Goal: Task Accomplishment & Management: Complete application form

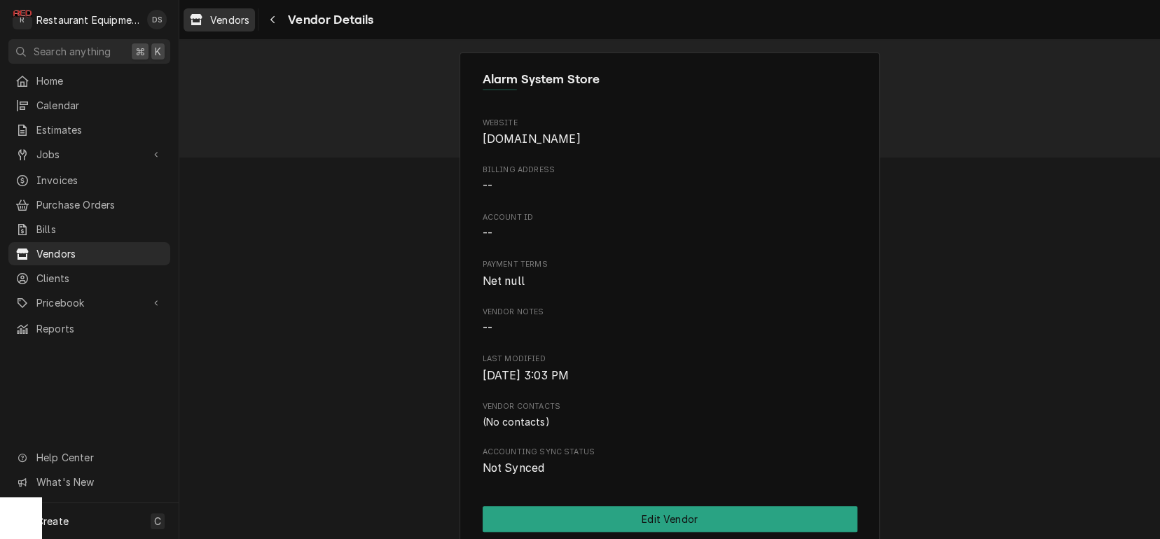
click at [224, 22] on span "Vendors" at bounding box center [229, 20] width 39 height 15
click at [273, 19] on icon "Navigate back" at bounding box center [273, 20] width 6 height 10
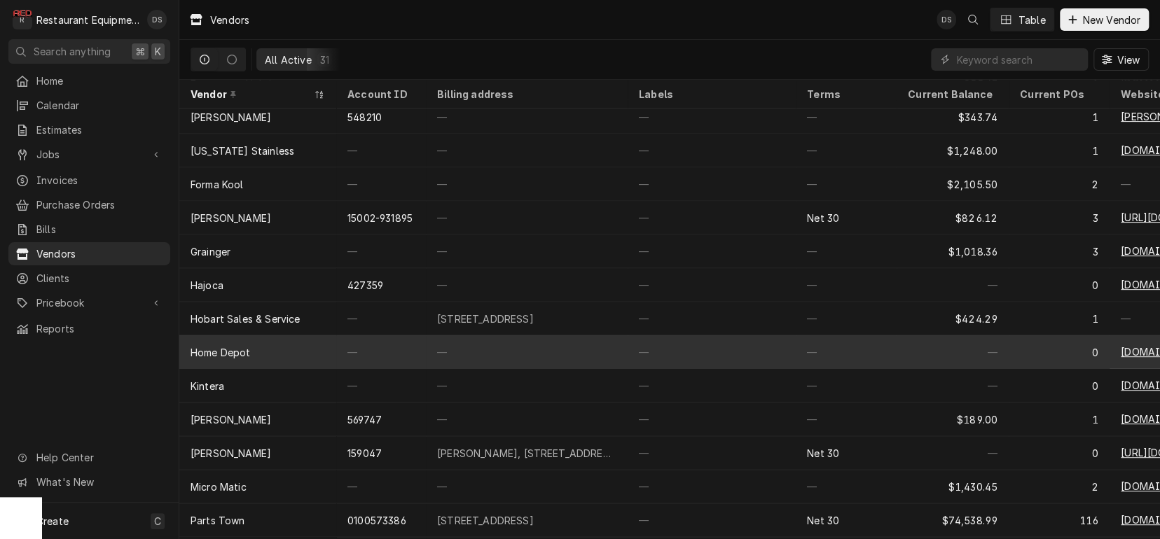
scroll to position [311, 0]
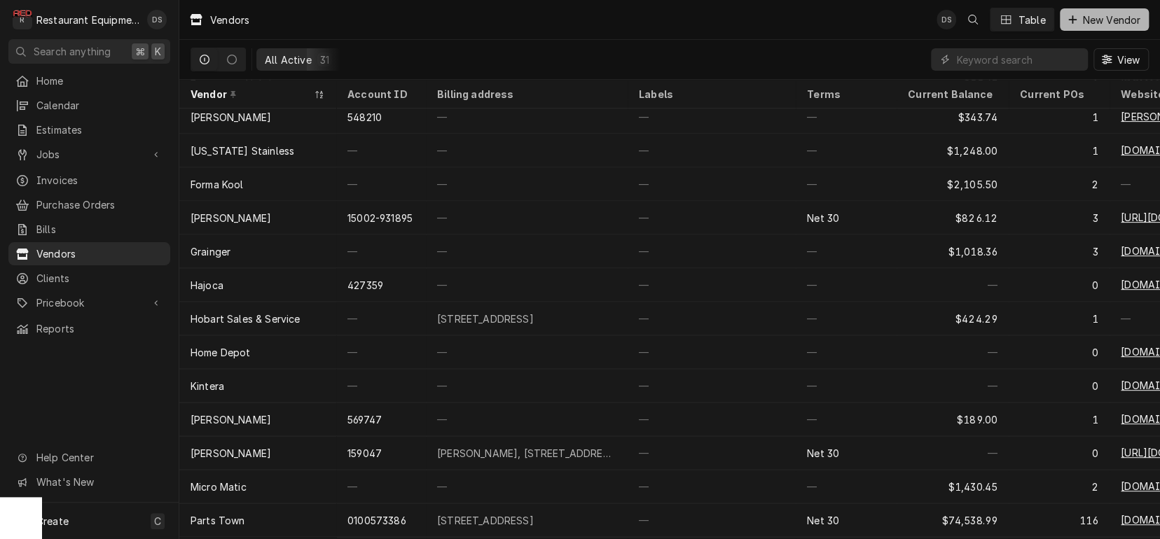
click at [1102, 23] on span "New Vendor" at bounding box center [1111, 20] width 64 height 15
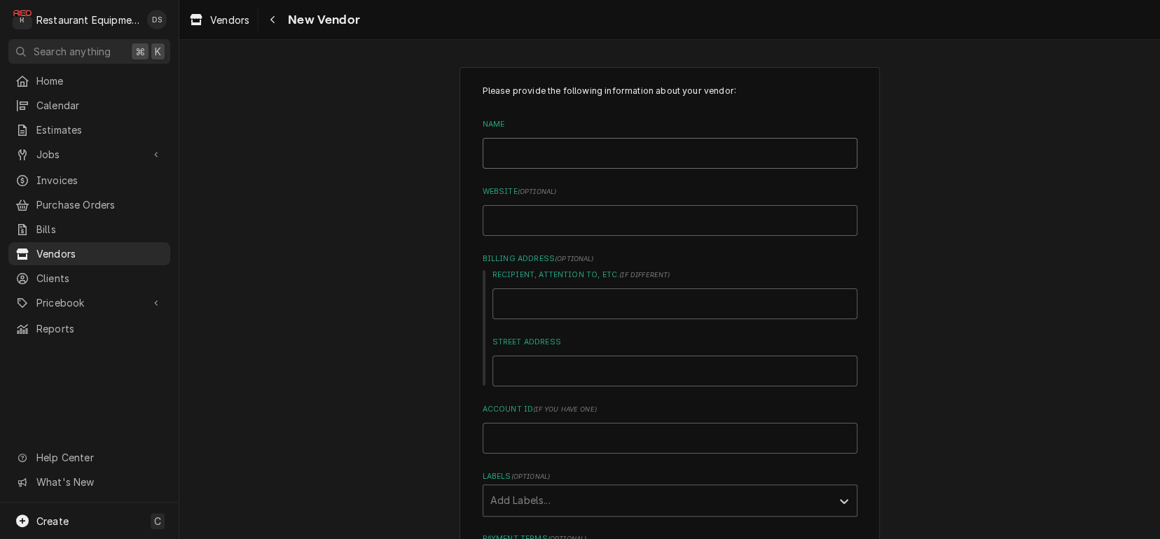
type input "G"
type textarea "x"
type input "Gl"
type textarea "x"
type input "Gla"
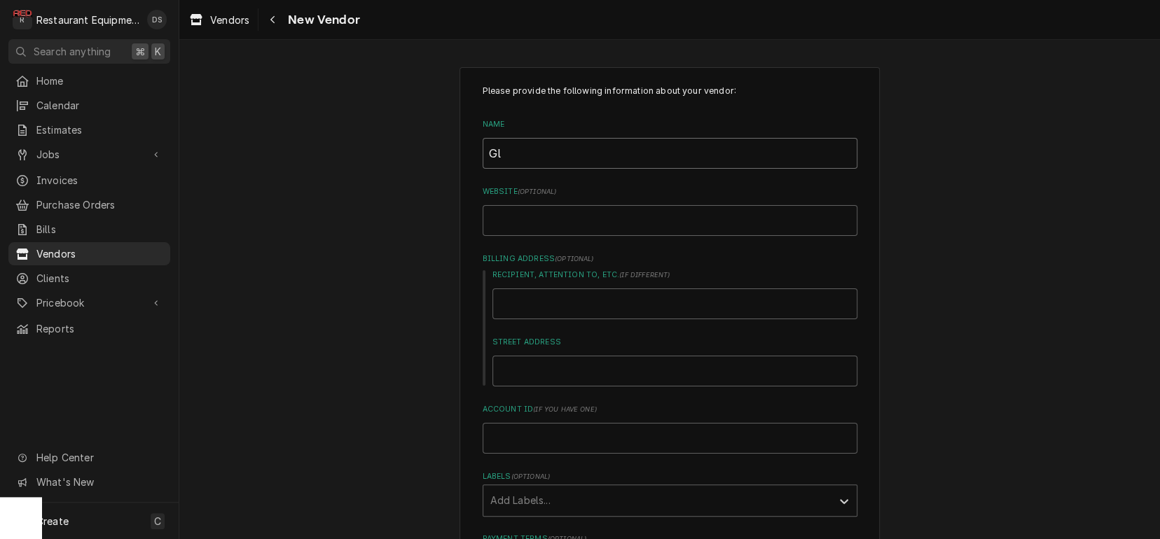
type textarea "x"
type input "Glas"
type textarea "x"
type input "Glass"
type textarea "x"
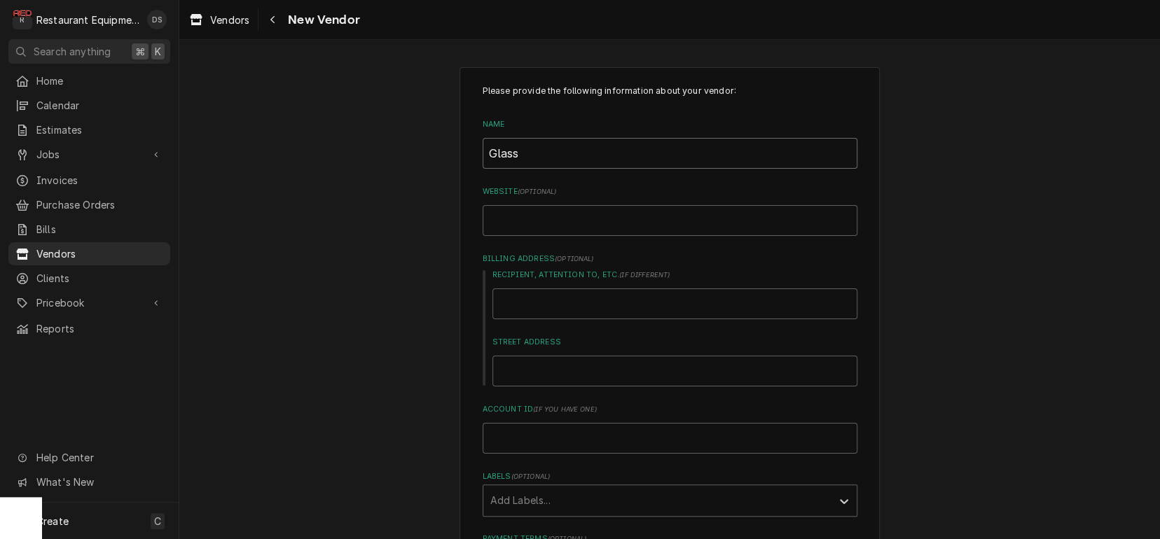
type input "Glasst"
type textarea "x"
type input "Glasste"
type textarea "x"
type input "Glassten"
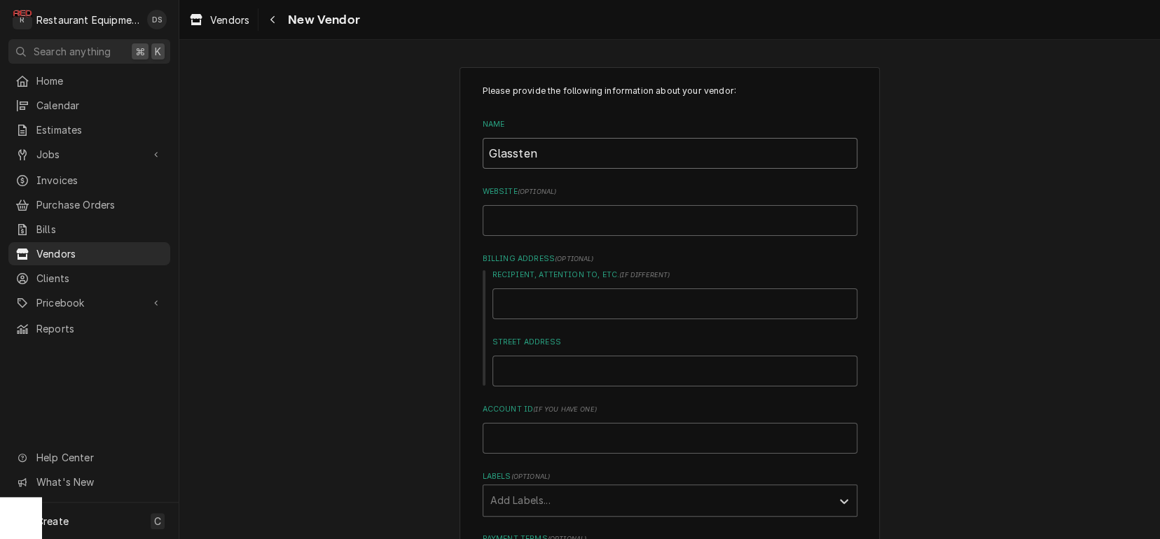
type textarea "x"
type input "Glasstend"
type textarea "x"
type input "Glasstende"
type textarea "x"
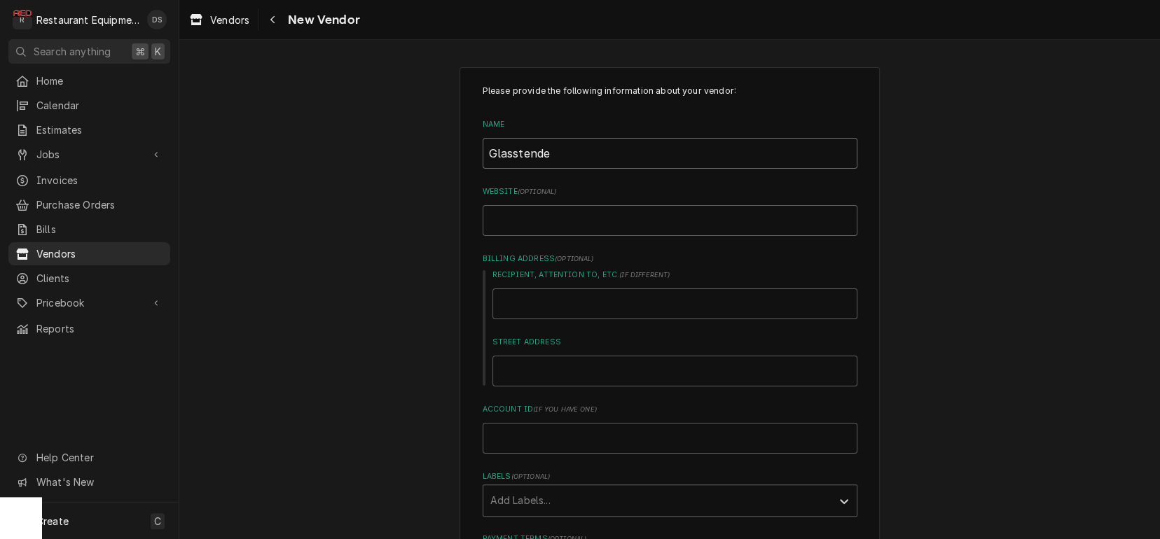
type input "Glasstender"
type textarea "x"
type input "Glasstender"
type input "g"
type textarea "x"
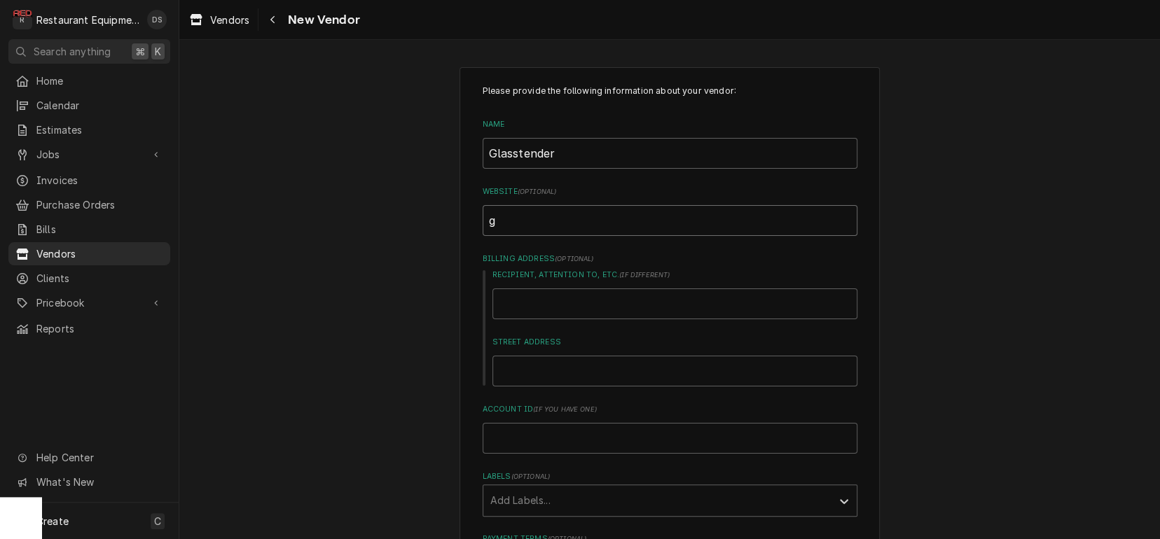
type input "gl"
type textarea "x"
type input "gla"
type textarea "x"
type input "glas"
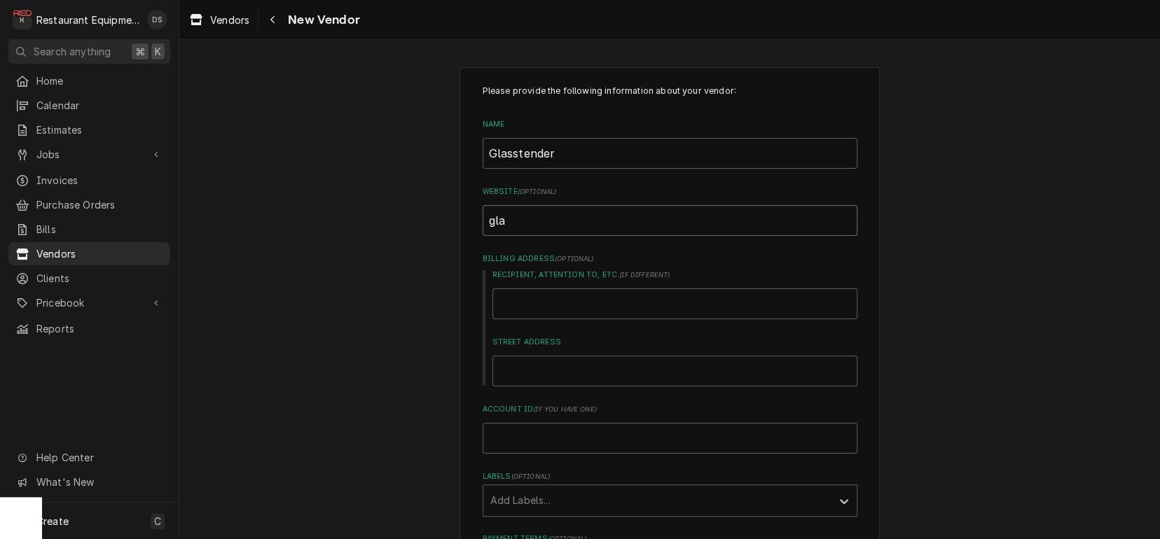
type textarea "x"
type input "glass"
type textarea "x"
type input "glasst"
type textarea "x"
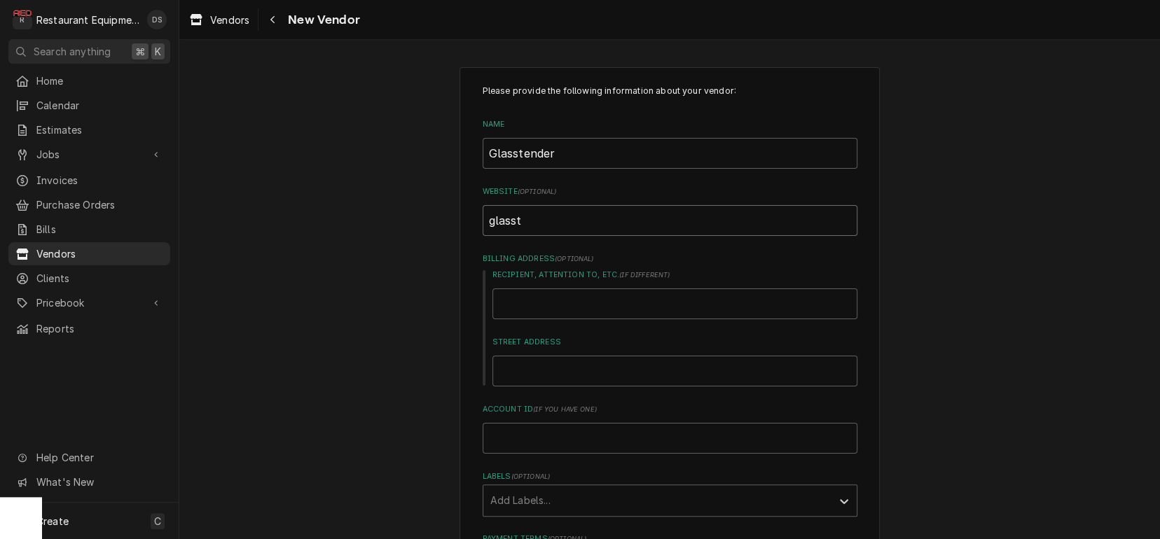
type input "glasste"
type textarea "x"
type input "glassten"
type textarea "x"
type input "glasstend"
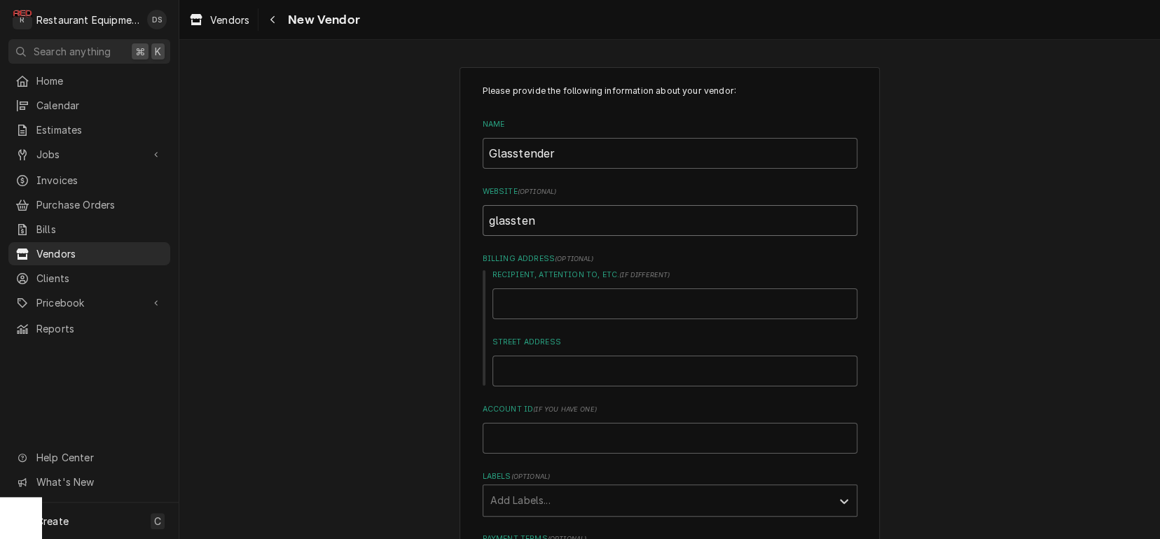
type textarea "x"
type input "glasstende"
type textarea "x"
type input "glasstender"
type textarea "x"
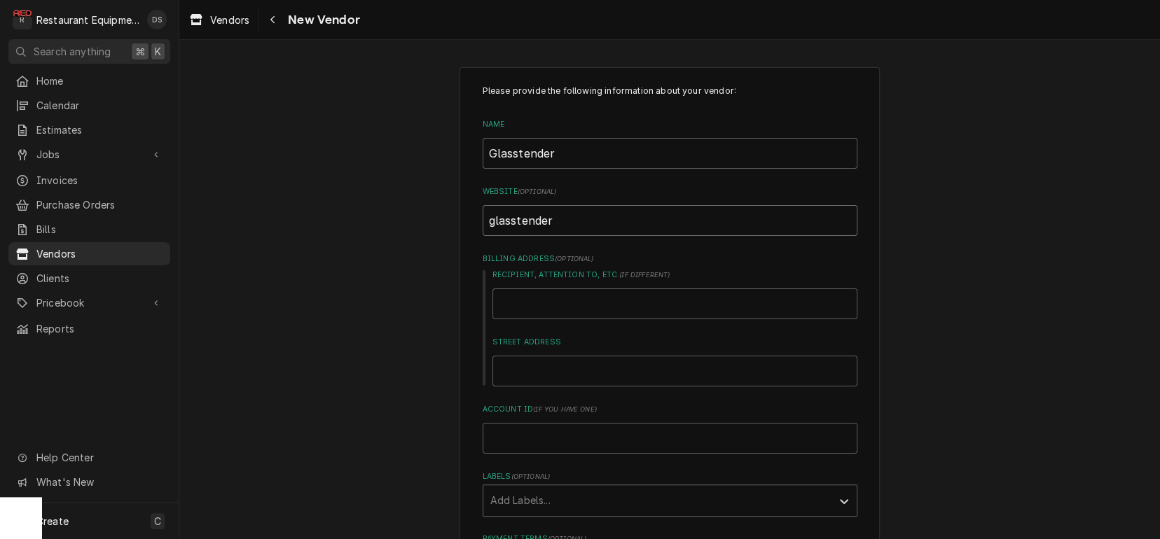
type input "glasstender."
type textarea "x"
type input "glasstender.c"
type textarea "x"
type input "[DOMAIN_NAME]"
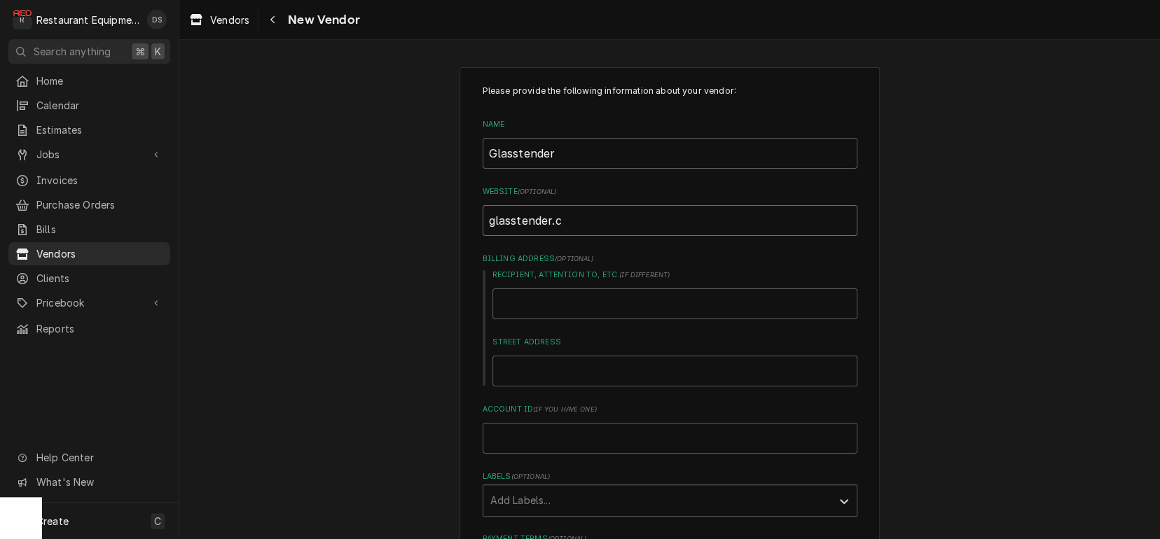
type textarea "x"
type input "[DOMAIN_NAME]"
type textarea "x"
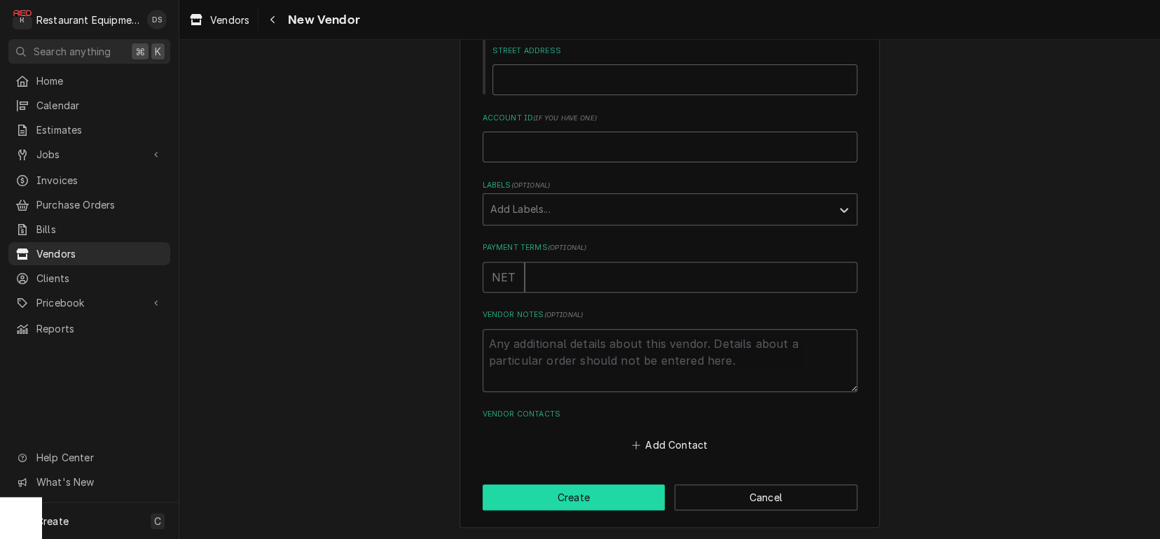
type input "[DOMAIN_NAME]"
drag, startPoint x: 601, startPoint y: 494, endPoint x: 620, endPoint y: 429, distance: 68.7
click at [632, 391] on div "Please provide the following information about your vendor: Name Glasstender We…" at bounding box center [669, 152] width 420 height 753
click at [583, 498] on button "Create" at bounding box center [574, 498] width 183 height 26
type textarea "x"
